Goal: Information Seeking & Learning: Learn about a topic

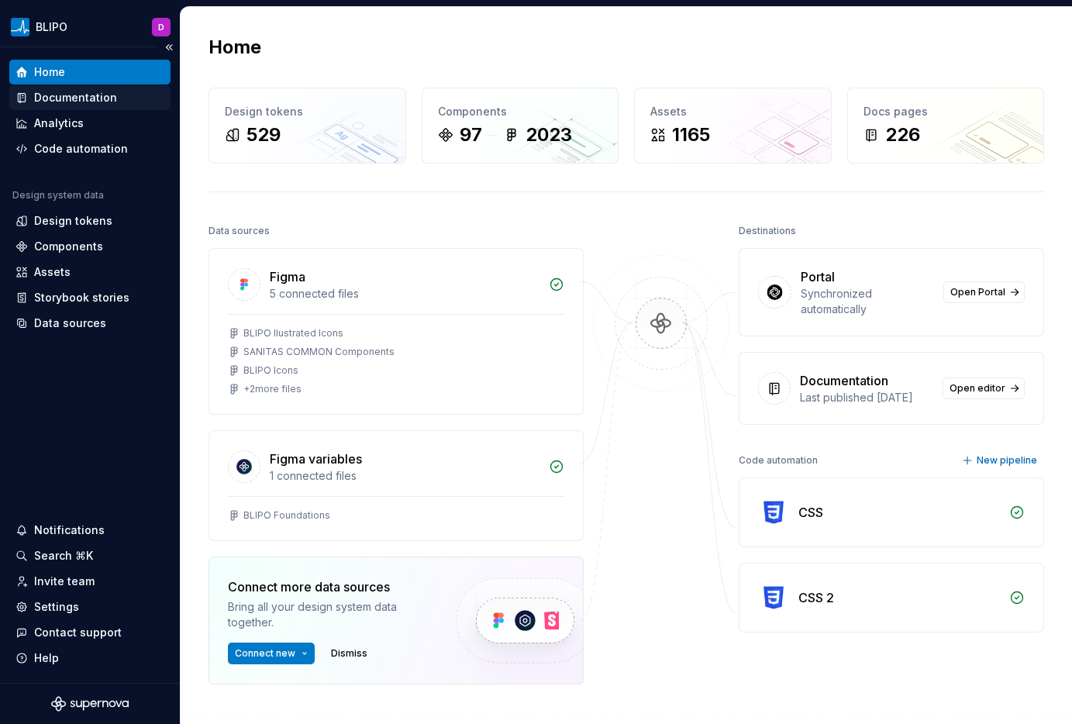
click at [95, 99] on div "Documentation" at bounding box center [75, 97] width 83 height 15
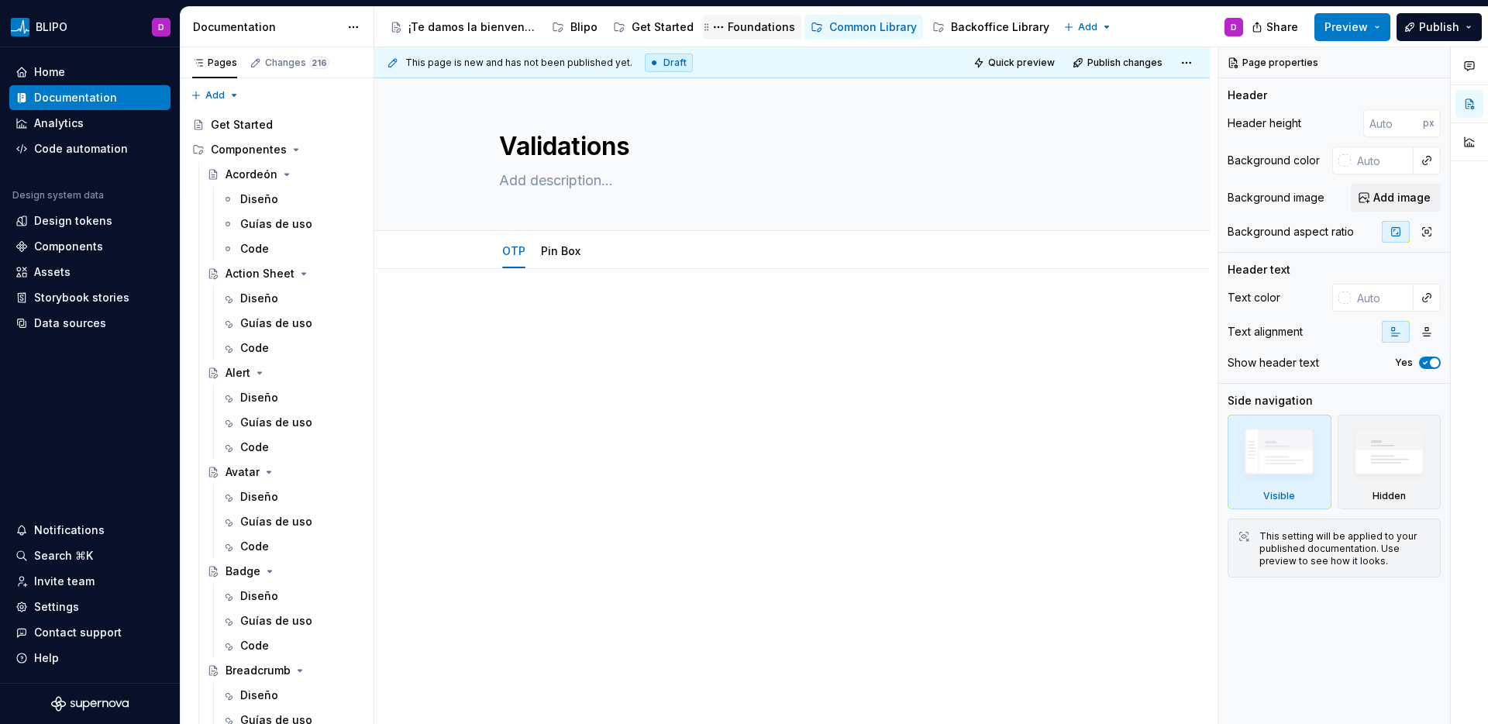
click at [754, 29] on div "Foundations" at bounding box center [761, 26] width 67 height 15
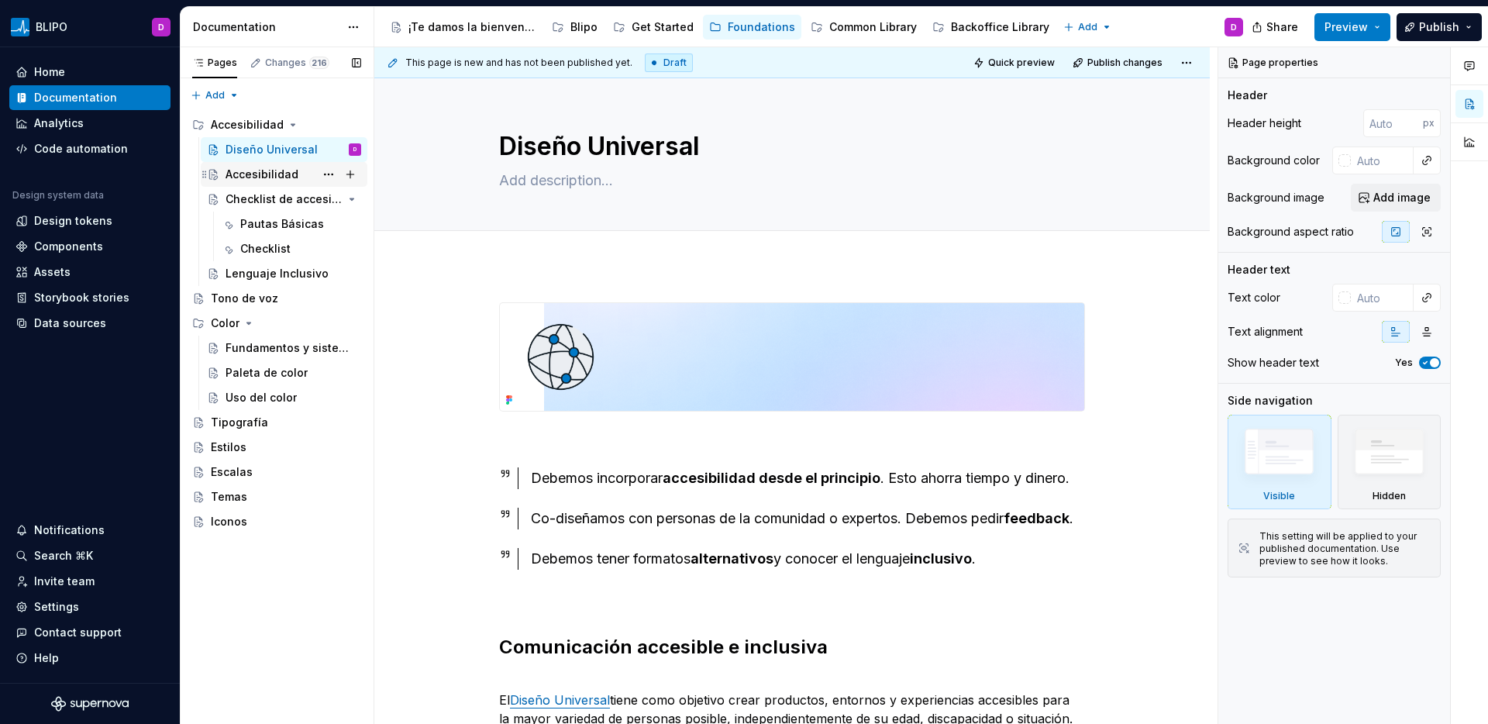
click at [274, 178] on div "Accesibilidad" at bounding box center [262, 174] width 73 height 15
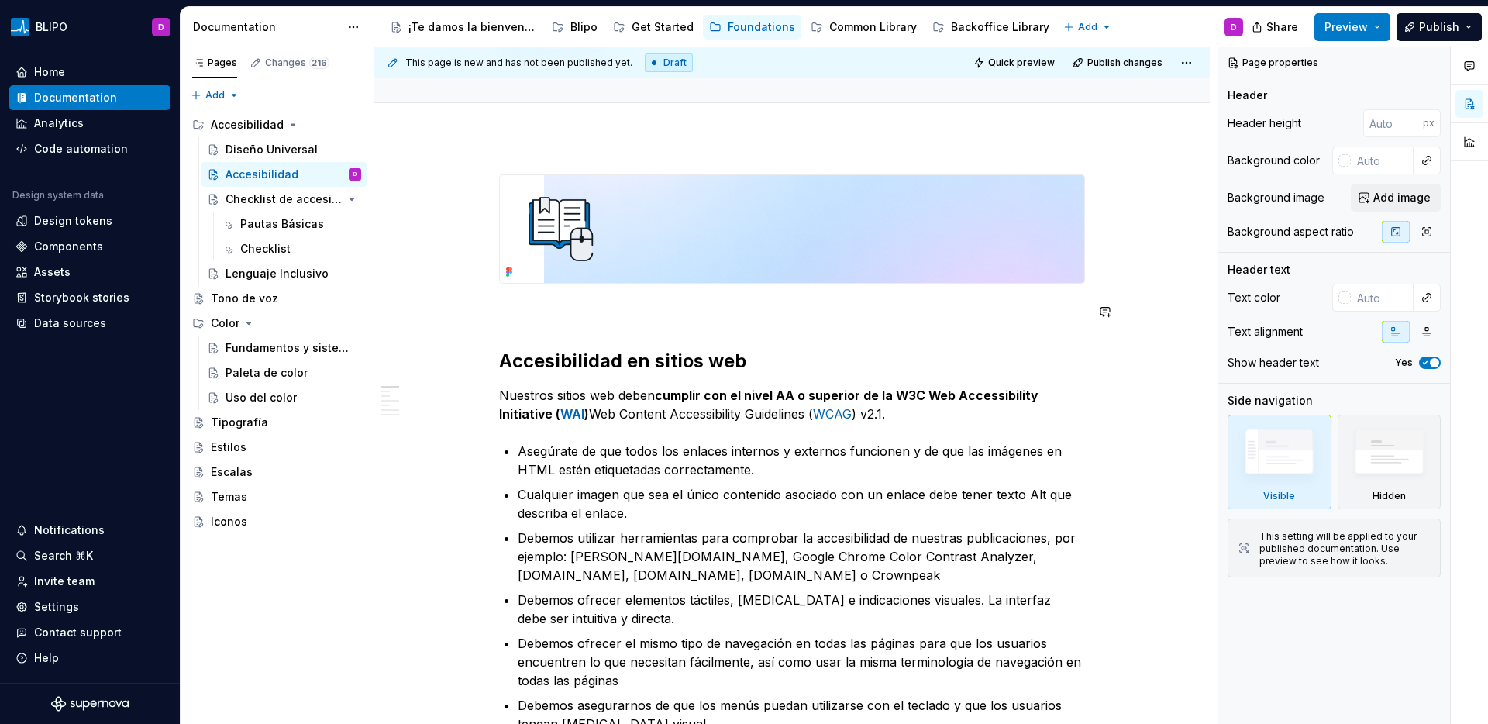
scroll to position [125, 0]
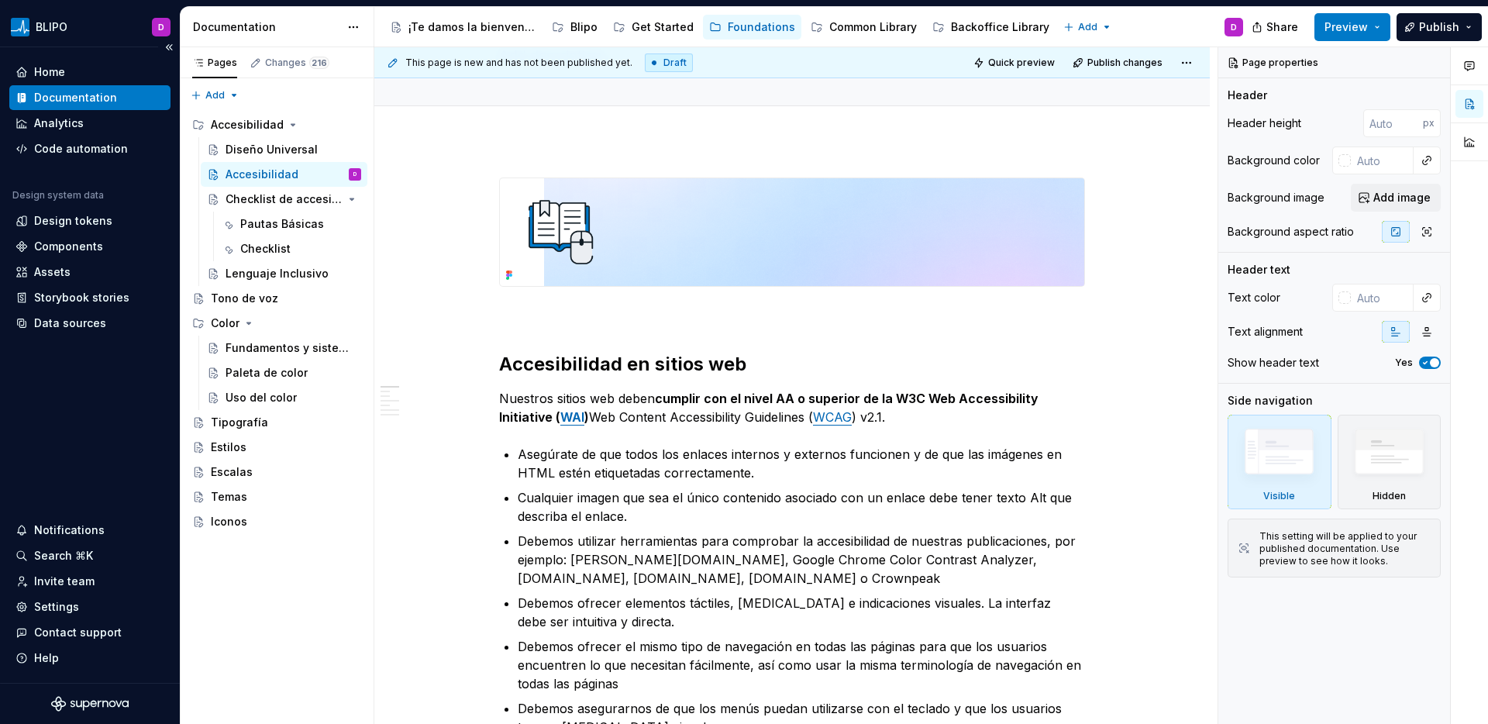
type textarea "*"
